Goal: Task Accomplishment & Management: Manage account settings

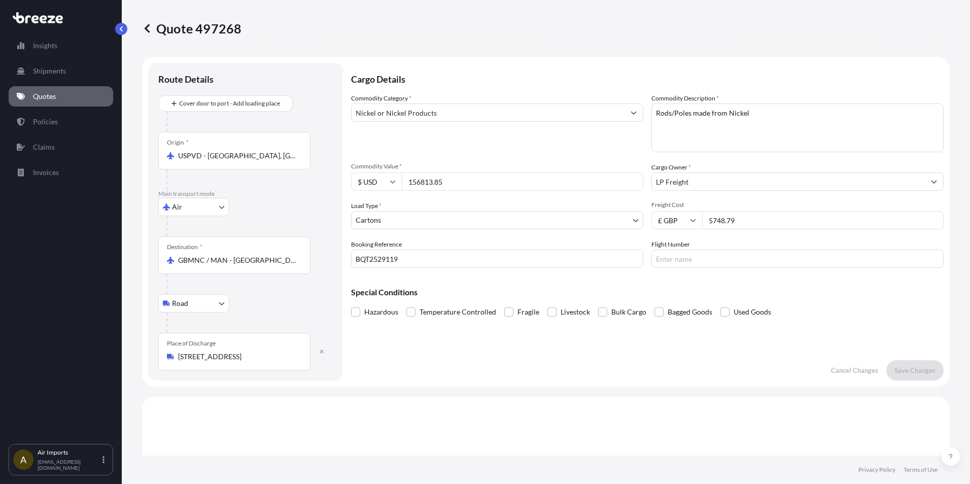
select select "Air"
select select "Road"
select select "4"
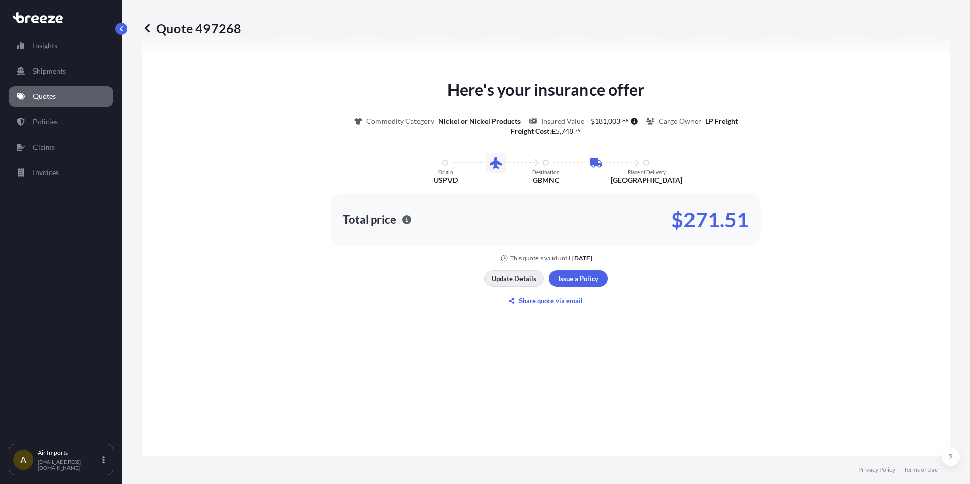
click at [496, 279] on p "Update Details" at bounding box center [514, 279] width 45 height 10
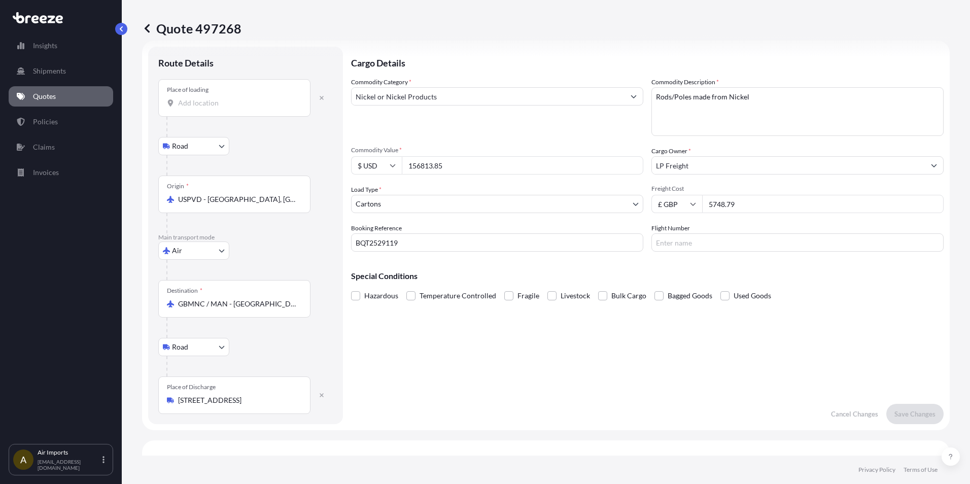
click at [206, 101] on input "Place of loading" at bounding box center [238, 103] width 120 height 10
paste input "Deutsche Nickel America, Inc [STREET_ADDRESS]"
drag, startPoint x: 271, startPoint y: 101, endPoint x: 40, endPoint y: 105, distance: 231.4
click at [55, 103] on div "Insights Shipments Quotes Policies Claims Invoices A Air Imports [EMAIL_ADDRESS…" at bounding box center [485, 242] width 970 height 484
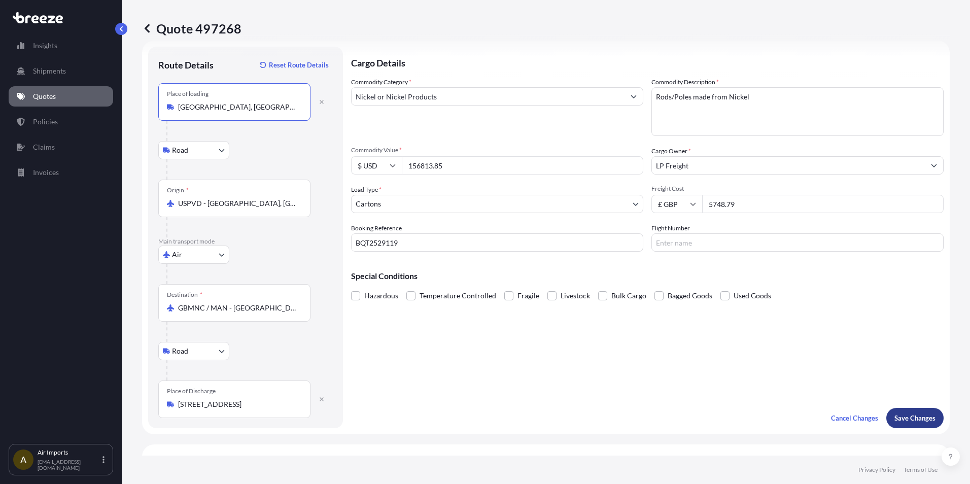
type input "[GEOGRAPHIC_DATA], [GEOGRAPHIC_DATA]"
click at [895, 416] on p "Save Changes" at bounding box center [915, 418] width 41 height 10
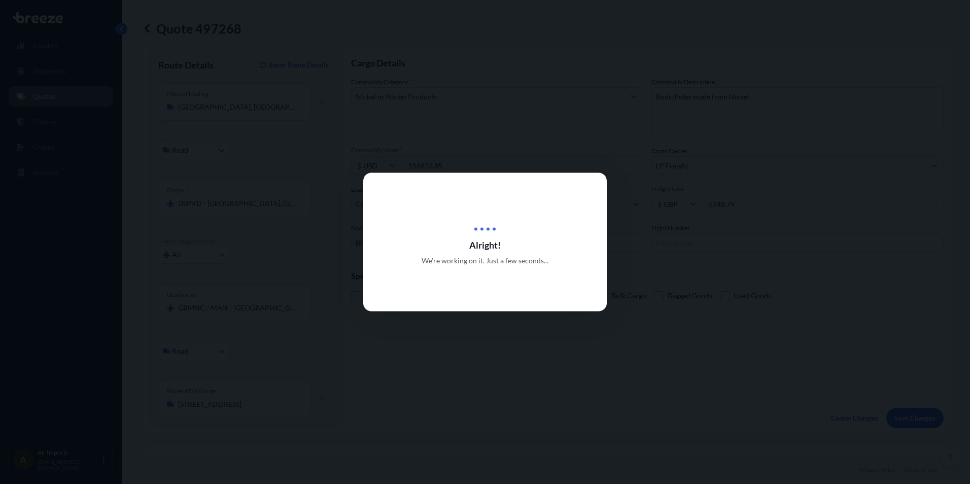
scroll to position [410, 0]
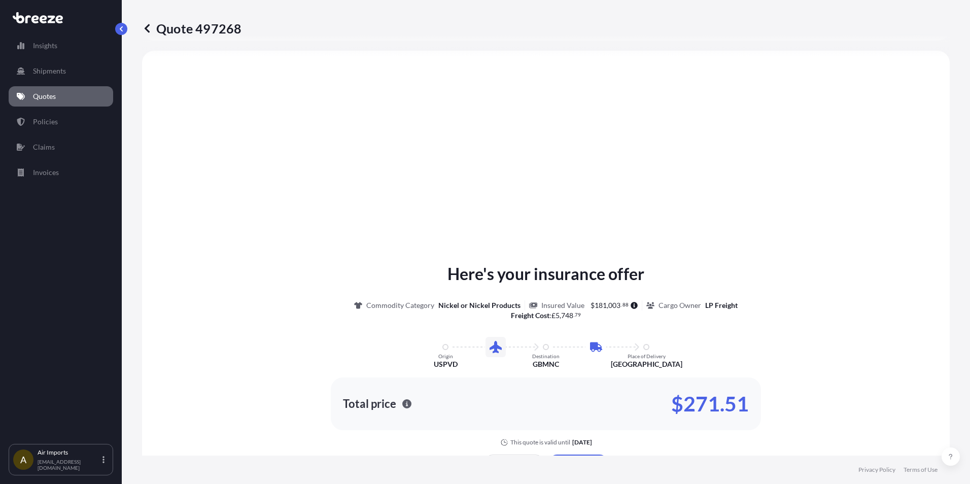
select select "Road"
select select "Air"
select select "Road"
select select "4"
